Goal: Information Seeking & Learning: Learn about a topic

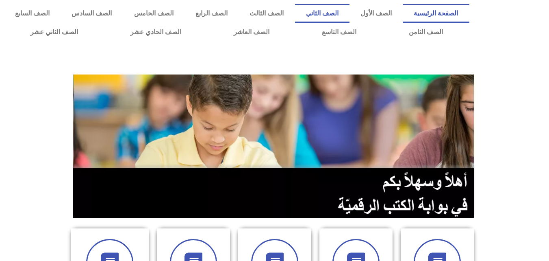
click at [350, 15] on link "الصف الثاني" at bounding box center [322, 13] width 55 height 19
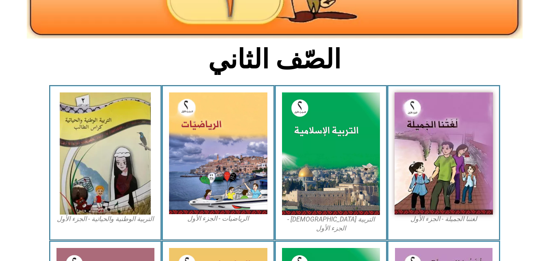
scroll to position [174, 0]
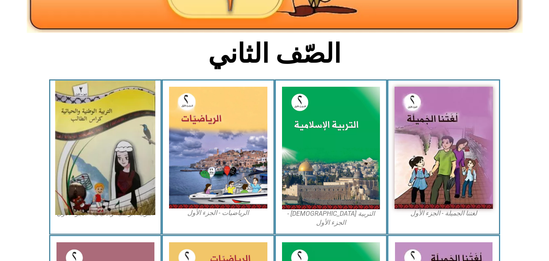
click at [98, 150] on img at bounding box center [105, 148] width 100 height 134
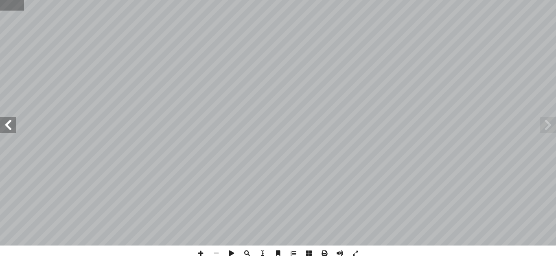
click at [3, 5] on input "text" at bounding box center [12, 5] width 24 height 11
type input "**"
click at [6, 123] on span at bounding box center [8, 125] width 16 height 16
click at [4, 131] on span at bounding box center [8, 125] width 16 height 16
